Goal: Find contact information: Find contact information

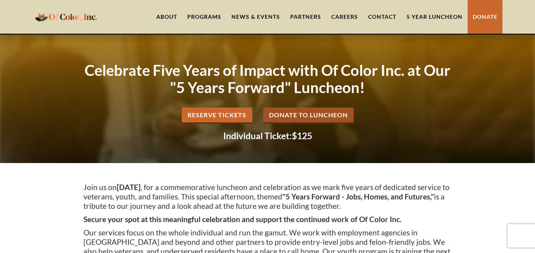
click at [152, 15] on link "About" at bounding box center [166, 17] width 31 height 34
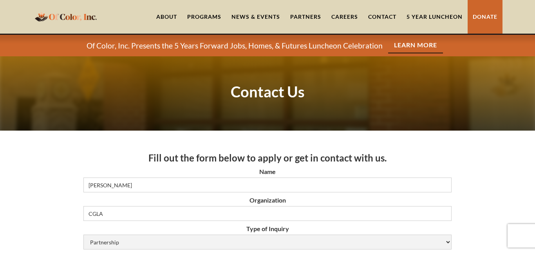
select select "Partnership"
select select "Flexible Housing Pool Services"
select select "word-of-mouth"
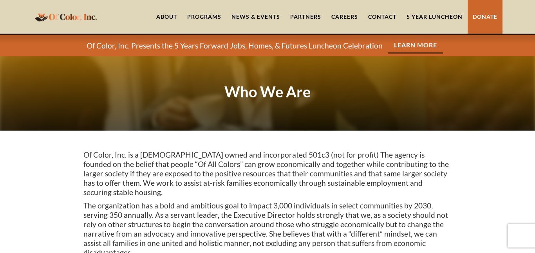
click at [203, 16] on div "Programs" at bounding box center [204, 17] width 34 height 8
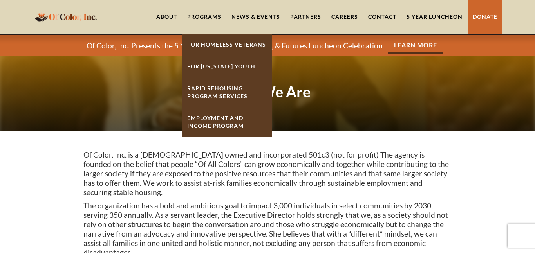
click at [266, 18] on link "News & Events" at bounding box center [255, 17] width 59 height 34
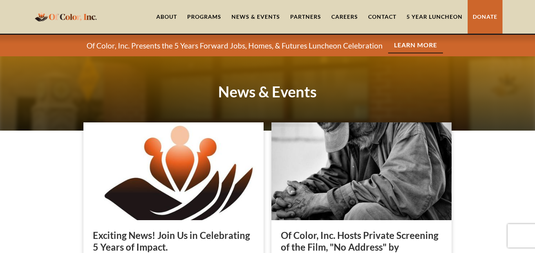
click at [299, 20] on link "Partners" at bounding box center [305, 17] width 41 height 34
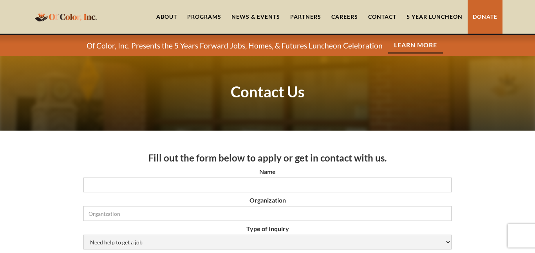
click at [167, 20] on link "About" at bounding box center [166, 17] width 31 height 34
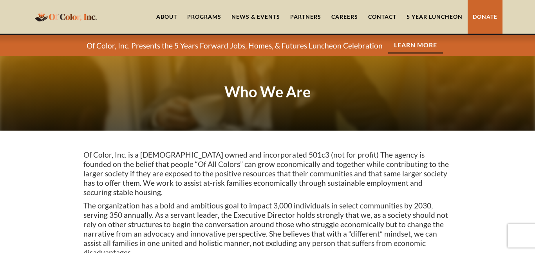
click at [175, 17] on link "About" at bounding box center [166, 17] width 31 height 34
click at [218, 20] on div "Programs" at bounding box center [204, 17] width 34 height 8
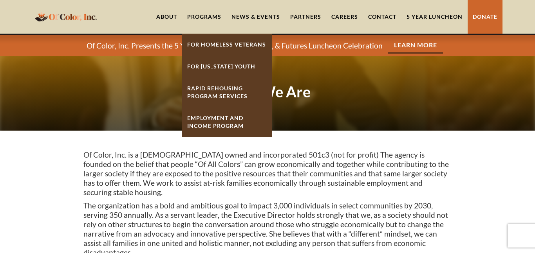
click at [252, 19] on link "News & Events" at bounding box center [255, 17] width 59 height 34
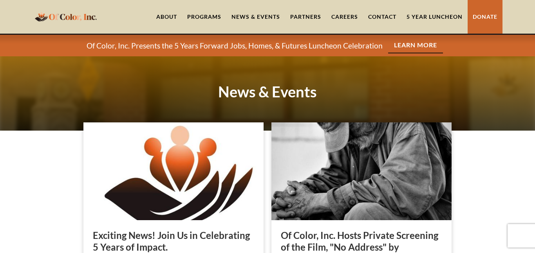
click at [173, 19] on link "About" at bounding box center [166, 17] width 31 height 34
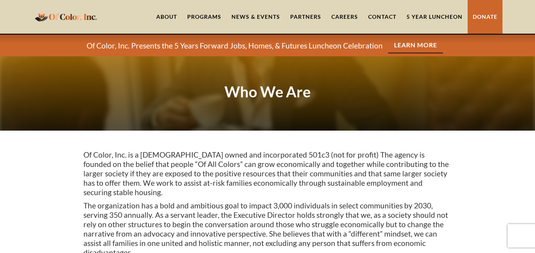
click at [382, 18] on link "Contact" at bounding box center [382, 17] width 38 height 34
